Goal: Find specific page/section: Find specific page/section

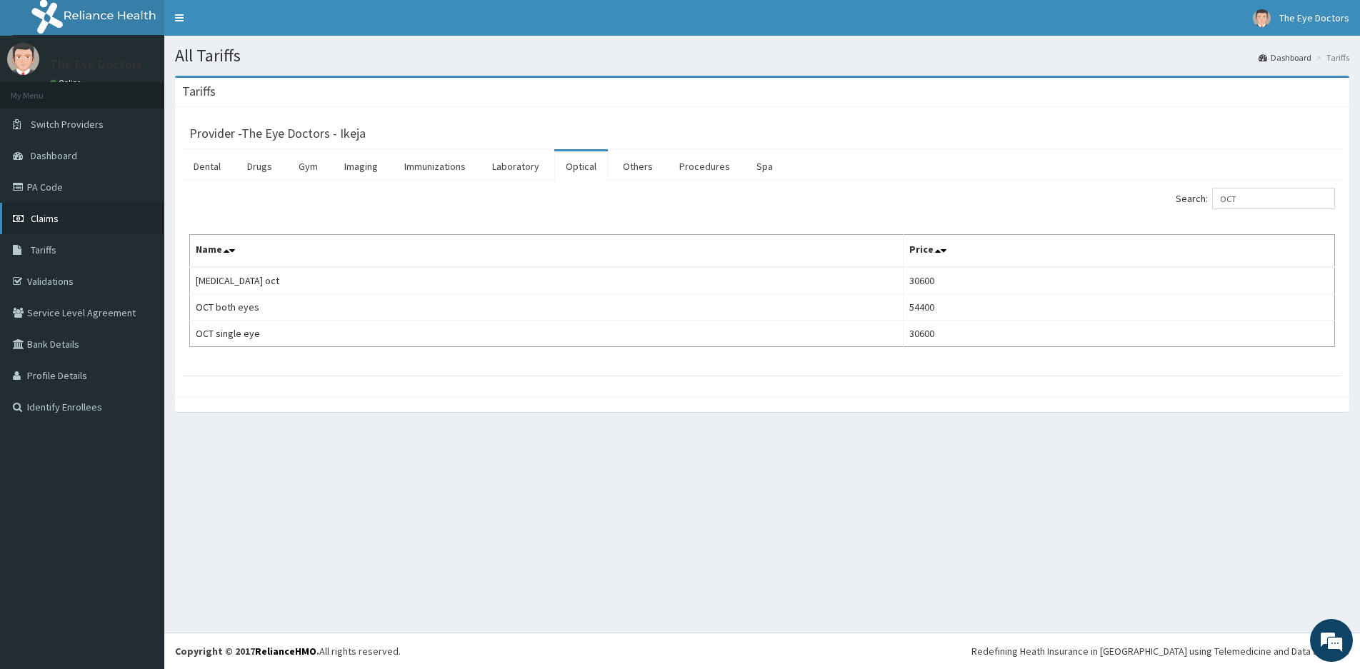
click at [57, 219] on span "Claims" at bounding box center [45, 218] width 28 height 13
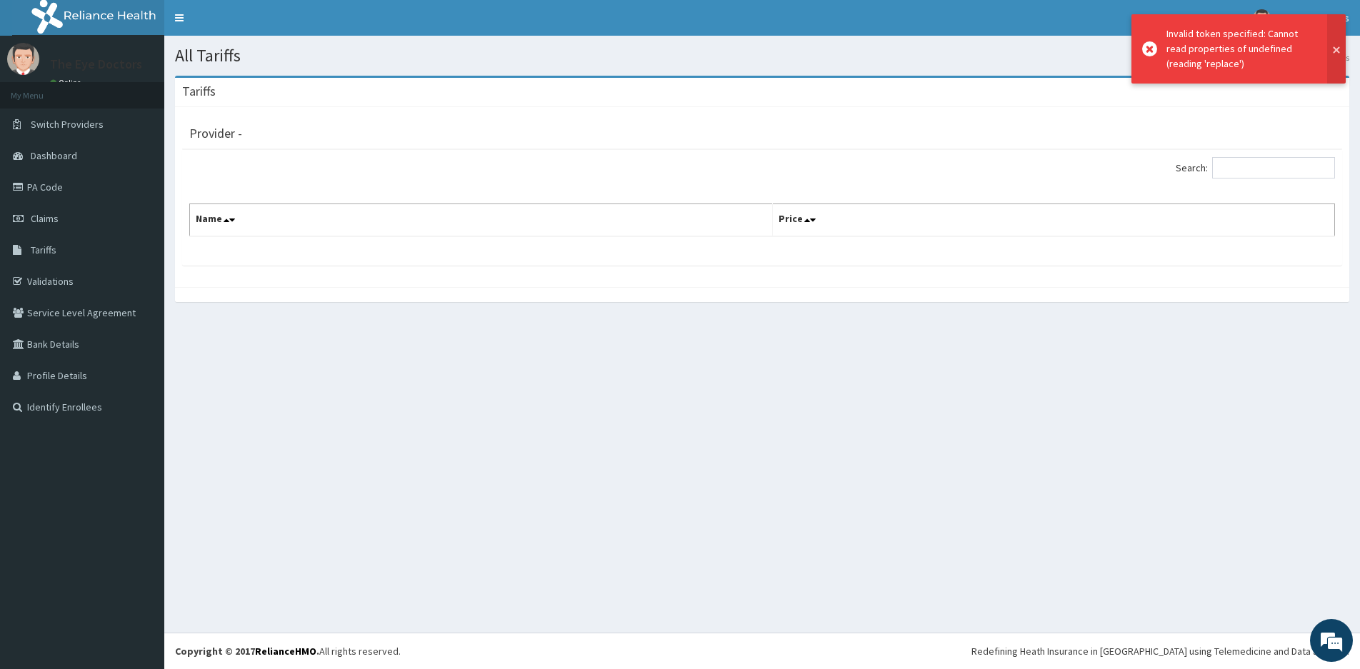
click at [1337, 49] on button at bounding box center [1336, 48] width 19 height 69
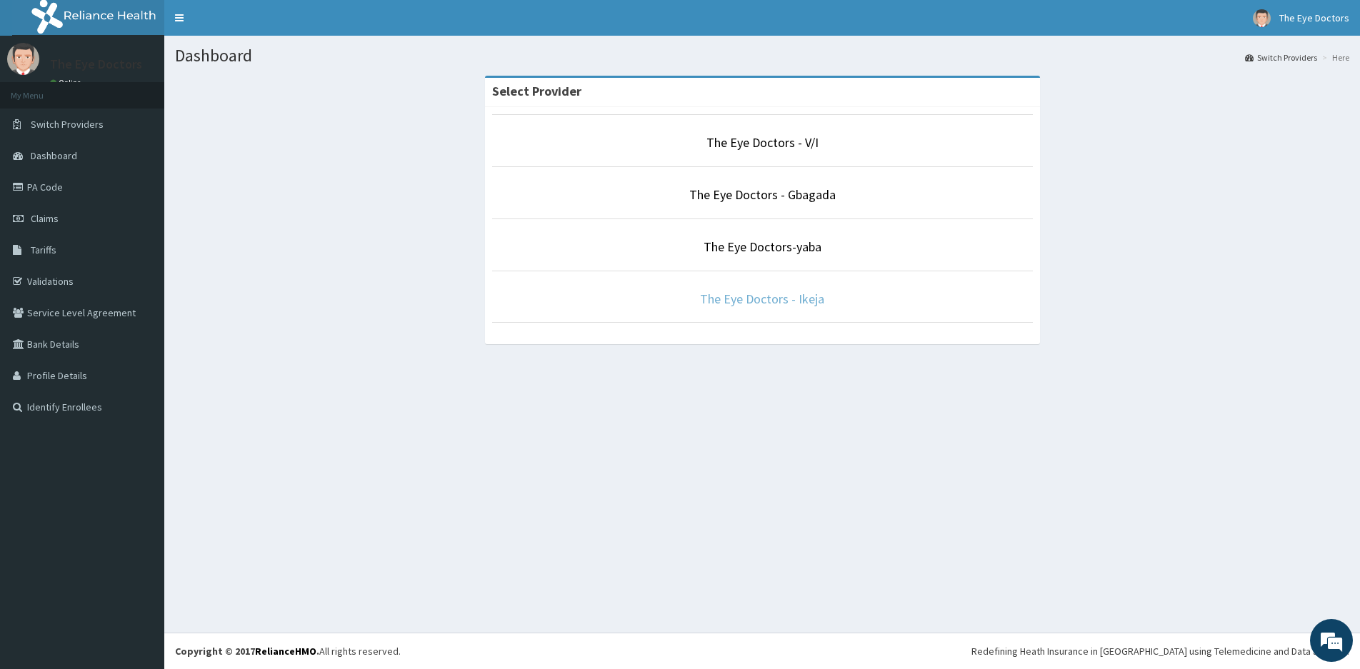
click at [772, 301] on link "The Eye Doctors - Ikeja" at bounding box center [762, 299] width 124 height 16
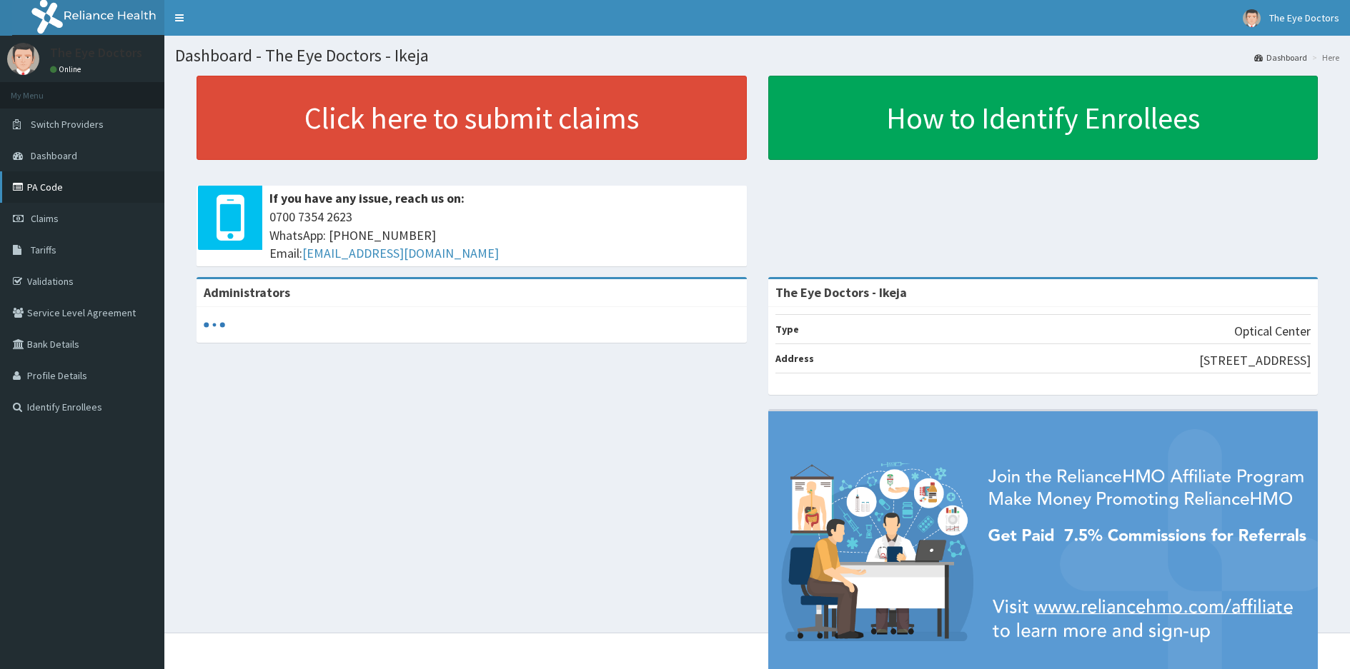
click at [56, 181] on link "PA Code" at bounding box center [82, 186] width 164 height 31
